Goal: Communication & Community: Answer question/provide support

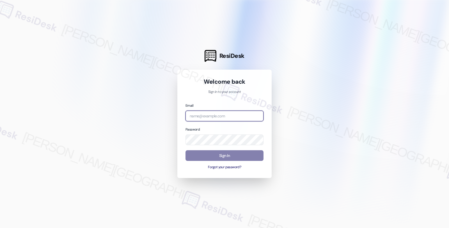
click at [217, 114] on input "email" at bounding box center [225, 116] width 78 height 11
type input "automated-surveys-orion_housing-fides.[PERSON_NAME]@orion_[DOMAIN_NAME]"
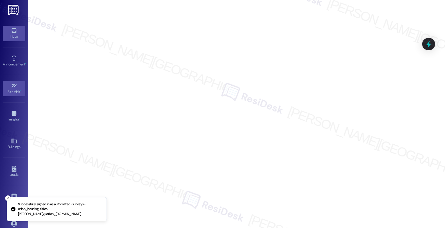
click at [11, 29] on icon at bounding box center [14, 31] width 6 height 6
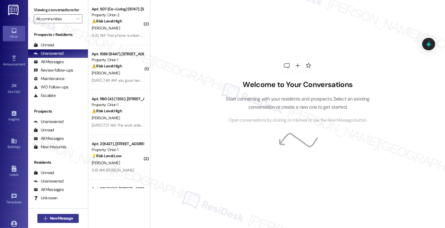
click at [60, 221] on span "New Message" at bounding box center [61, 218] width 23 height 6
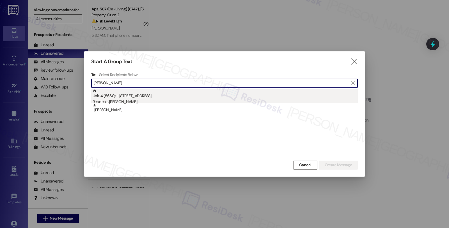
type input "[PERSON_NAME]"
click at [147, 94] on div "Unit: 4 (5660) - [STREET_ADDRESS] Residents: [PERSON_NAME]" at bounding box center [225, 97] width 265 height 16
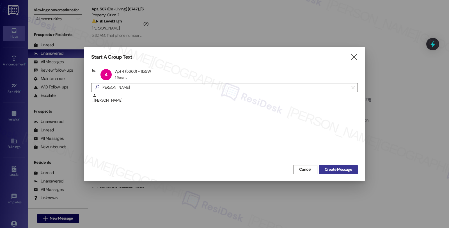
click at [332, 167] on span "Create Message" at bounding box center [338, 170] width 27 height 6
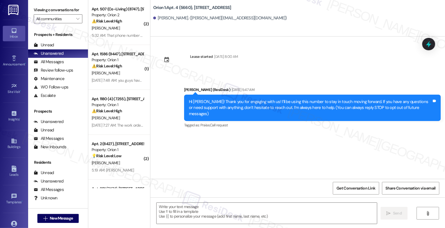
type textarea "Fetching suggested responses. Please feel free to read through the conversation…"
